Goal: Task Accomplishment & Management: Manage account settings

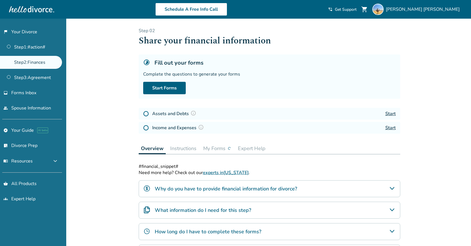
click at [35, 64] on link "Step 2 : Finances" at bounding box center [31, 62] width 62 height 13
click at [34, 106] on link "people Spouse Information" at bounding box center [31, 108] width 62 height 13
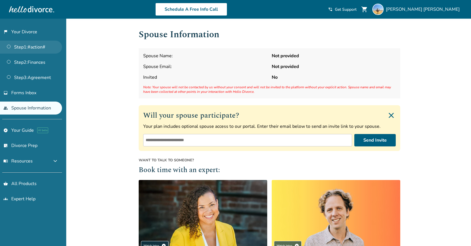
click at [30, 50] on link "Step 1 : #action#" at bounding box center [31, 47] width 62 height 13
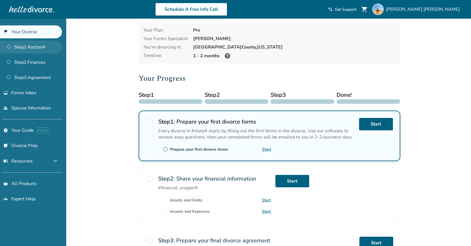
click at [43, 50] on link "Step 1 : #action#" at bounding box center [31, 47] width 62 height 13
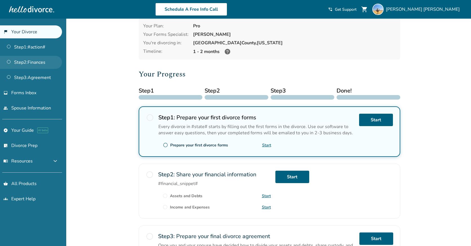
click at [41, 58] on link "Step 2 : Finances" at bounding box center [31, 62] width 62 height 13
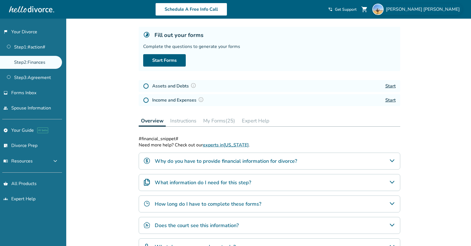
click at [384, 8] on img at bounding box center [378, 9] width 11 height 11
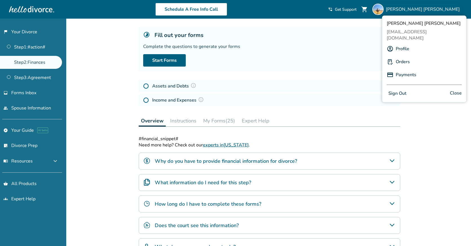
click at [401, 56] on link "Orders" at bounding box center [403, 61] width 14 height 11
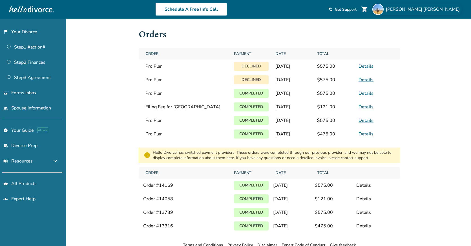
click at [436, 11] on span "[PERSON_NAME]" at bounding box center [424, 9] width 76 height 6
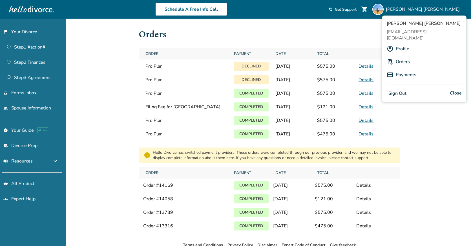
click at [396, 43] on link "Profile" at bounding box center [403, 48] width 14 height 11
